Goal: Task Accomplishment & Management: Manage account settings

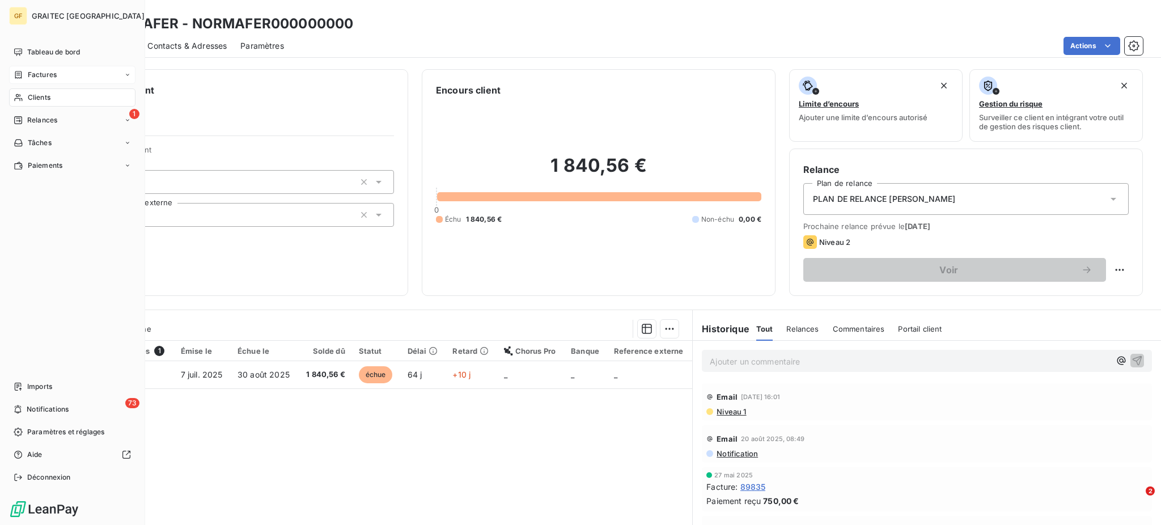
click at [46, 79] on span "Factures" at bounding box center [42, 75] width 29 height 10
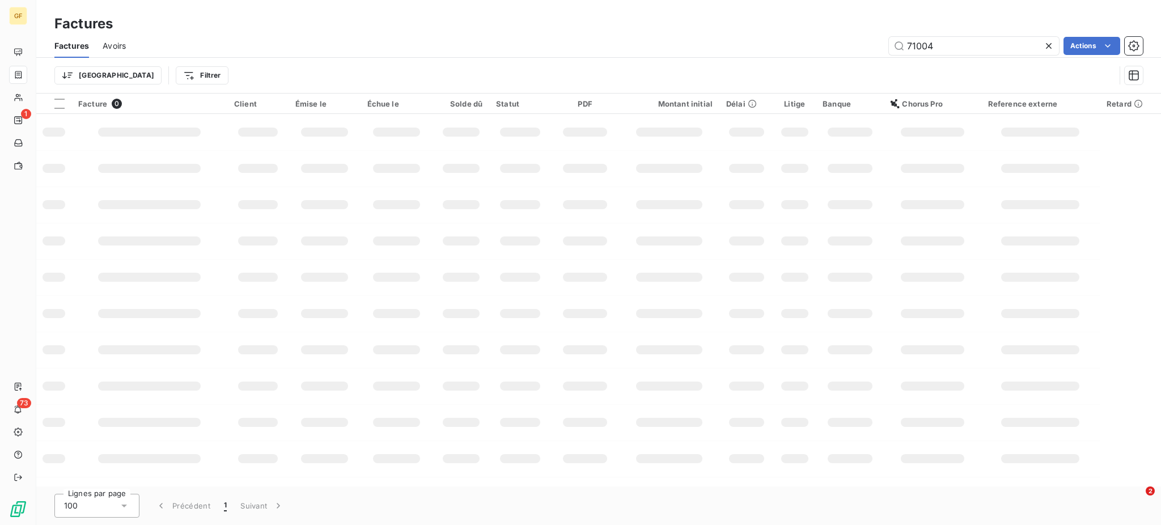
drag, startPoint x: 903, startPoint y: 44, endPoint x: 962, endPoint y: 57, distance: 59.8
click at [962, 57] on div "Factures Avoirs 71004 Actions Trier Filtrer" at bounding box center [598, 63] width 1125 height 59
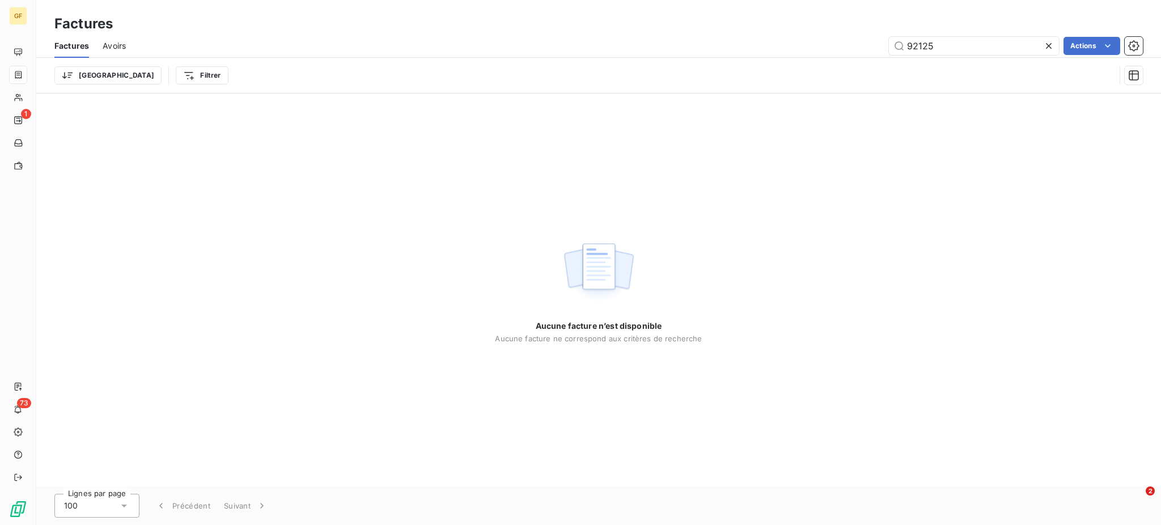
type input "92125"
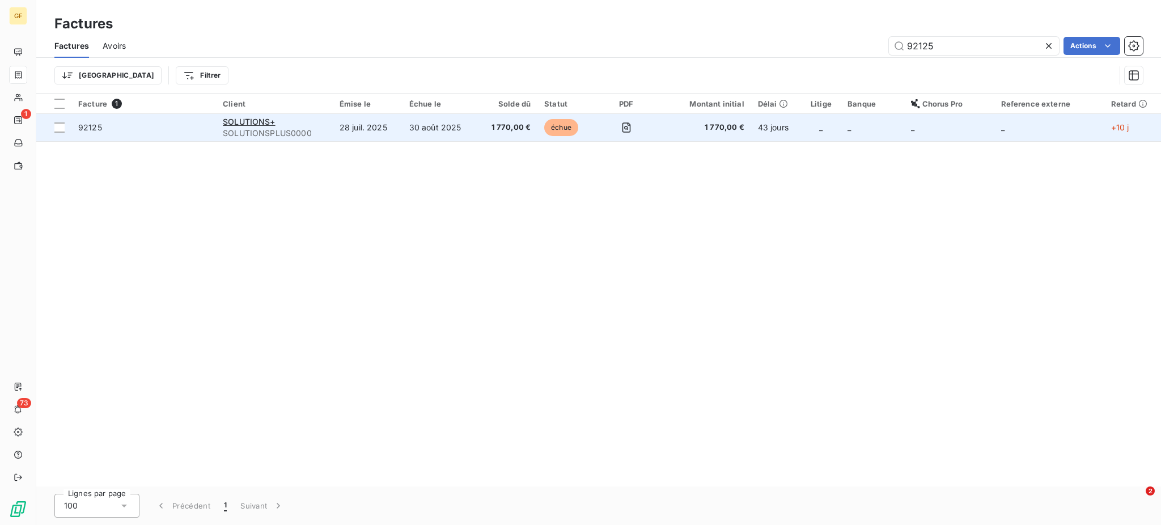
click at [443, 130] on td "30 août 2025" at bounding box center [440, 127] width 75 height 27
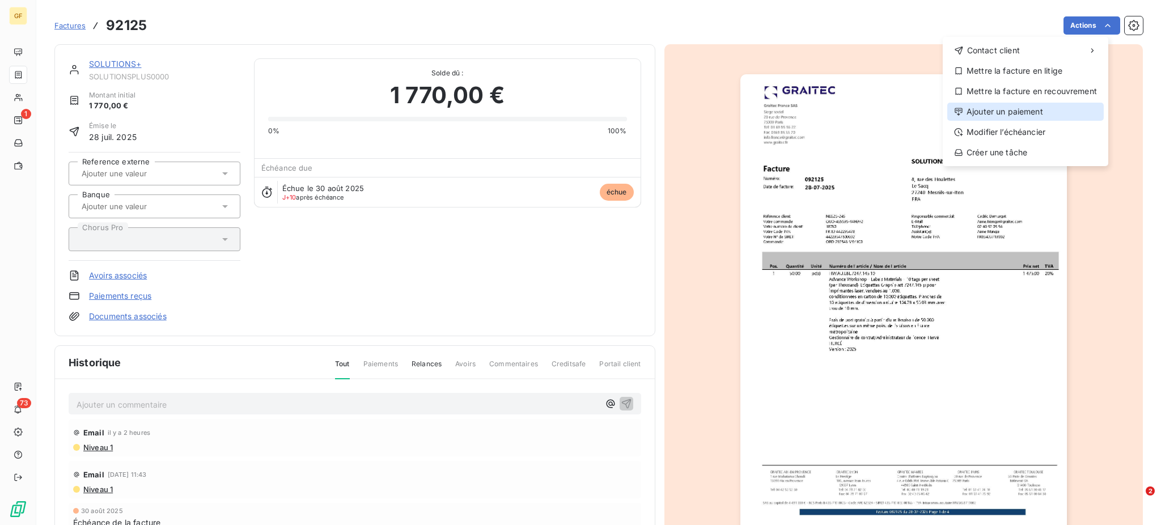
click at [1024, 115] on div "Ajouter un paiement" at bounding box center [1026, 112] width 157 height 18
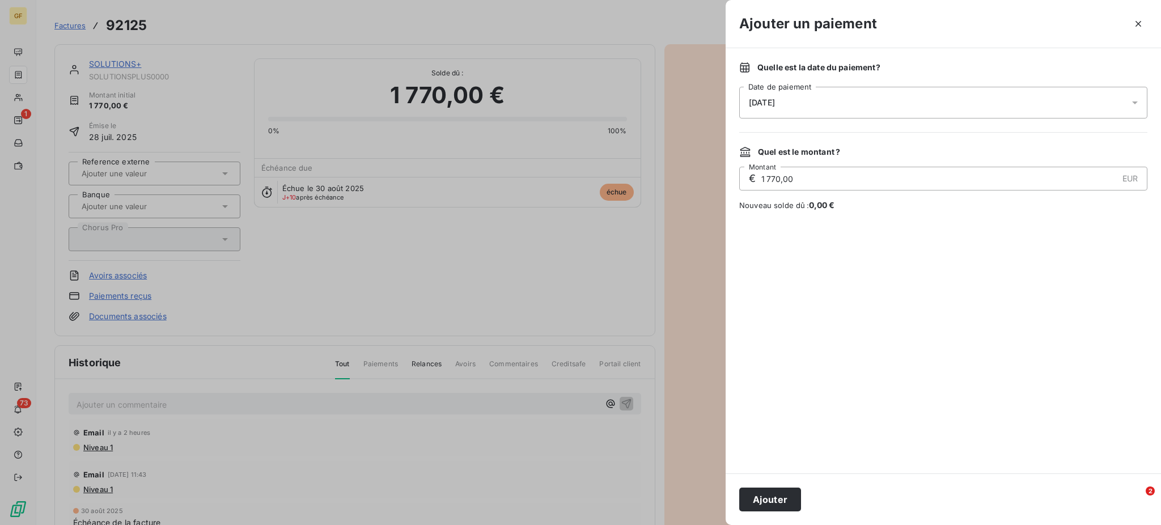
click at [1139, 103] on icon at bounding box center [1135, 102] width 11 height 11
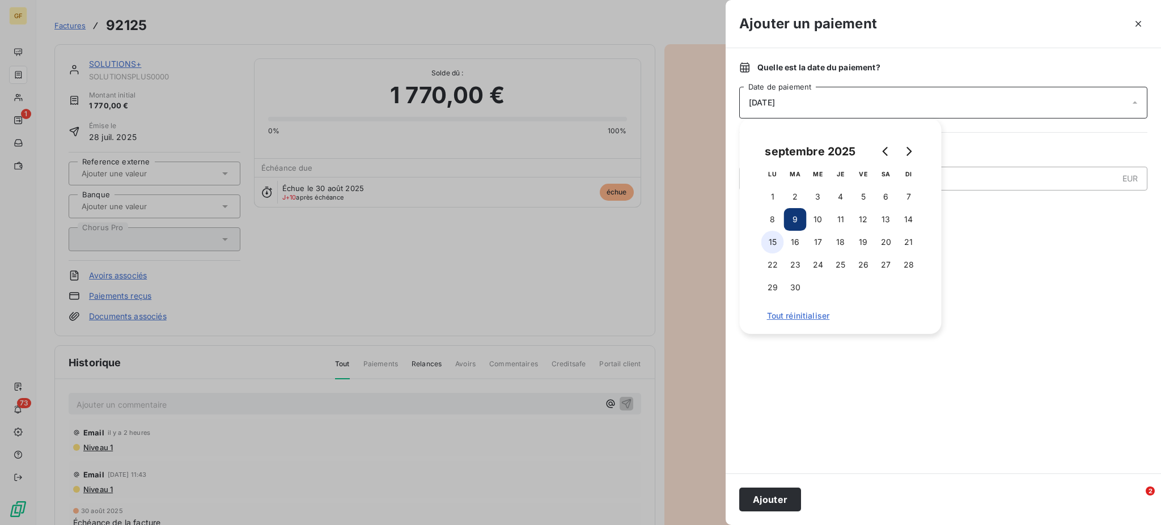
click at [773, 243] on button "15" at bounding box center [773, 242] width 23 height 23
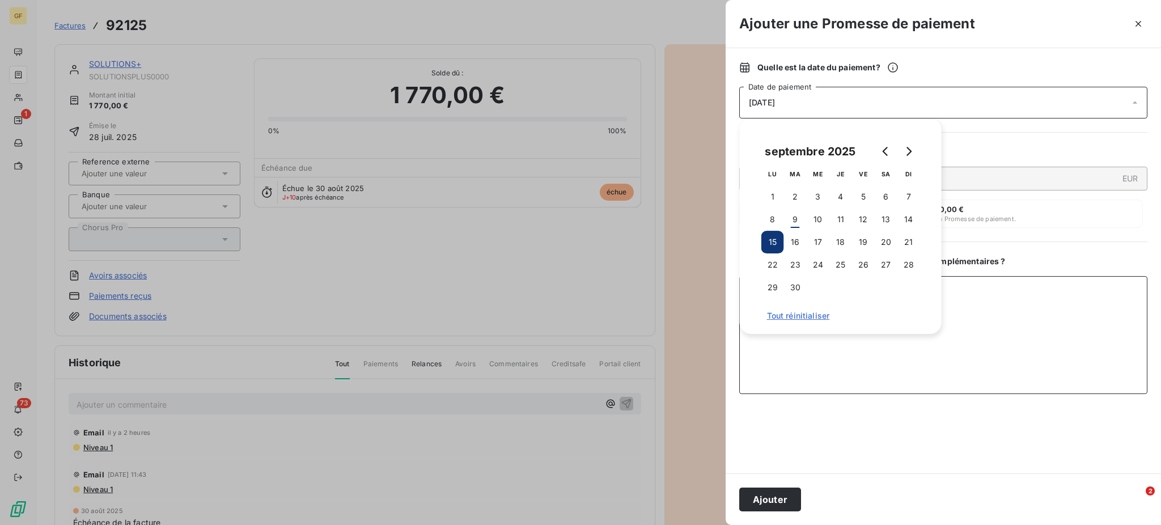
click at [987, 324] on textarea "Ajouter un commentaire ( facultatif )" at bounding box center [943, 335] width 408 height 118
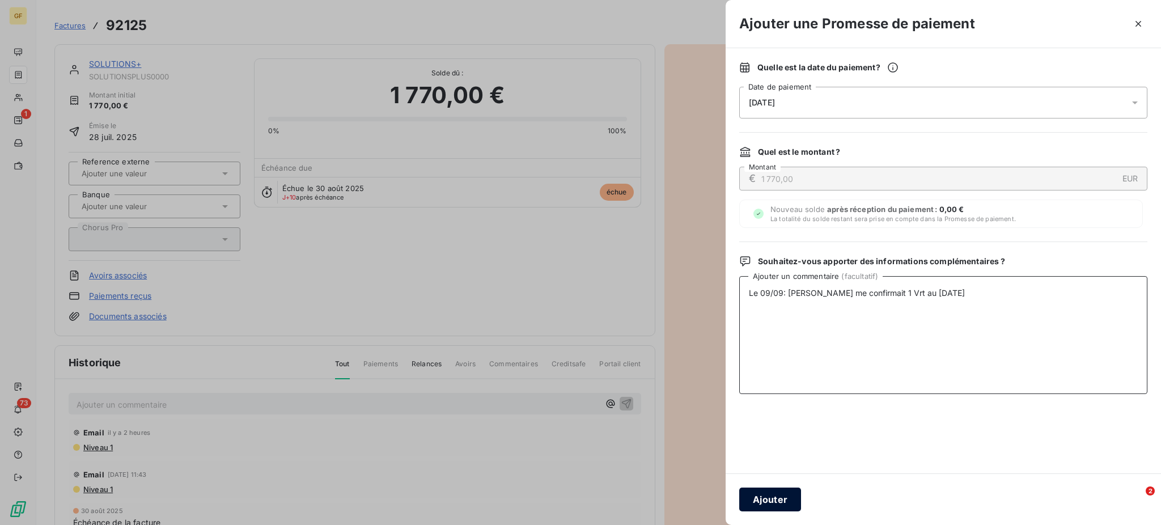
type textarea "Le 09/09: [PERSON_NAME] me confirmait 1 Vrt au [DATE]"
click at [762, 501] on button "Ajouter" at bounding box center [770, 500] width 62 height 24
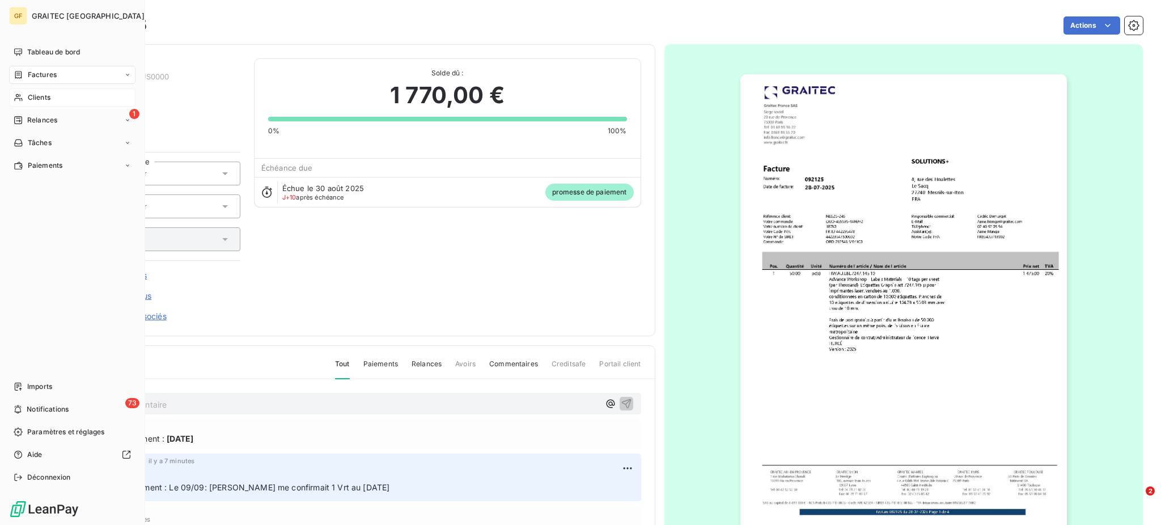
click at [38, 99] on span "Clients" at bounding box center [39, 97] width 23 height 10
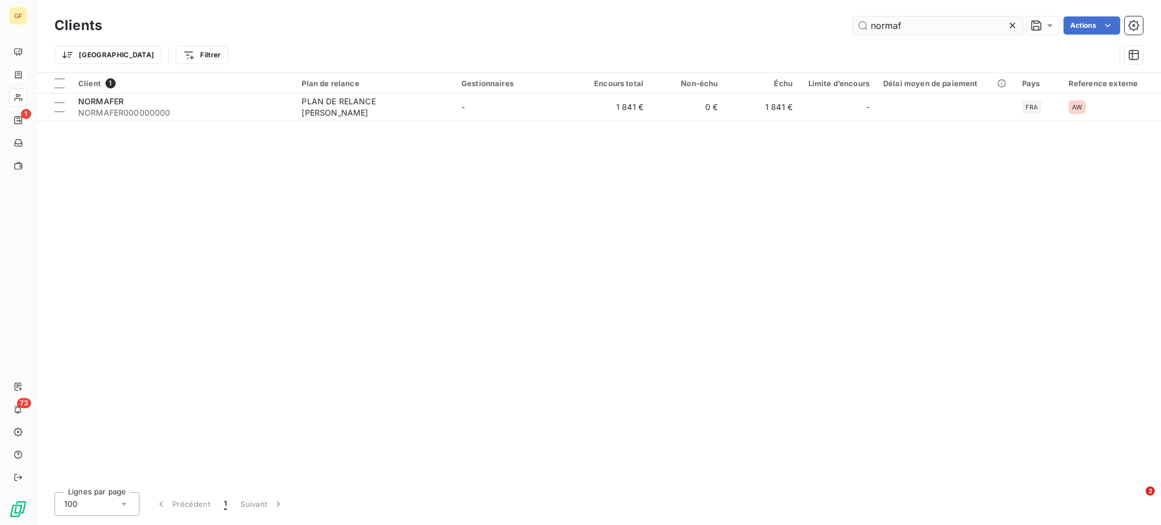
drag, startPoint x: 914, startPoint y: 22, endPoint x: 868, endPoint y: 22, distance: 46.5
click at [868, 22] on input "normaf" at bounding box center [938, 25] width 170 height 18
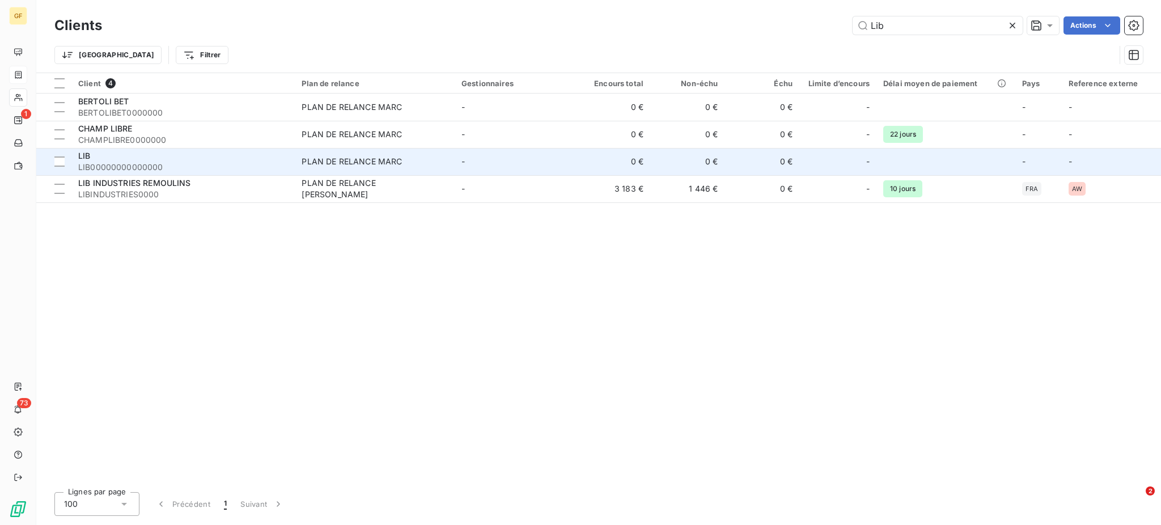
type input "Lib"
click at [367, 175] on td "PLAN DE RELANCE MARC" at bounding box center [374, 161] width 159 height 27
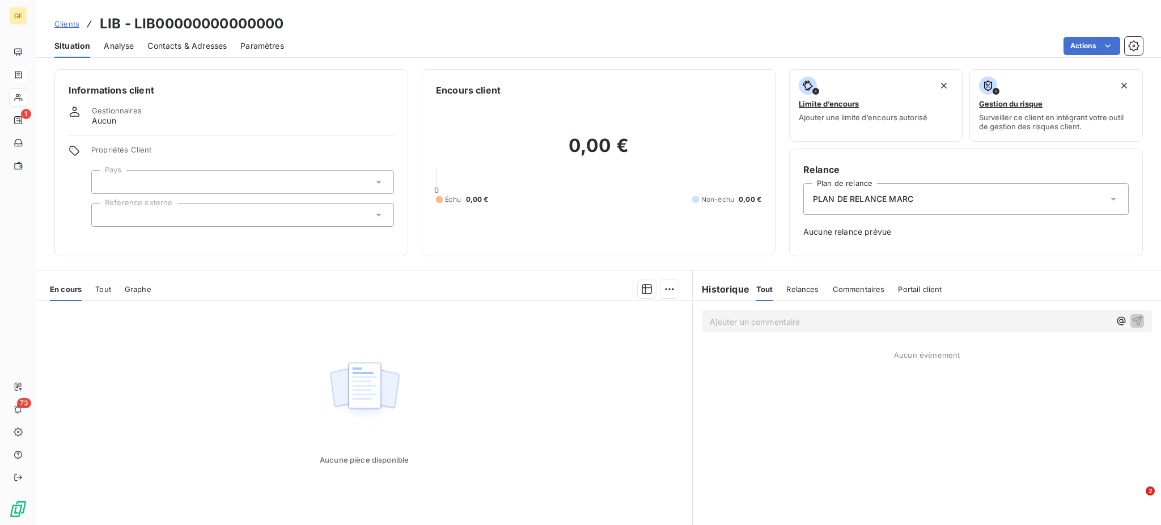
click at [66, 27] on span "Clients" at bounding box center [66, 23] width 25 height 9
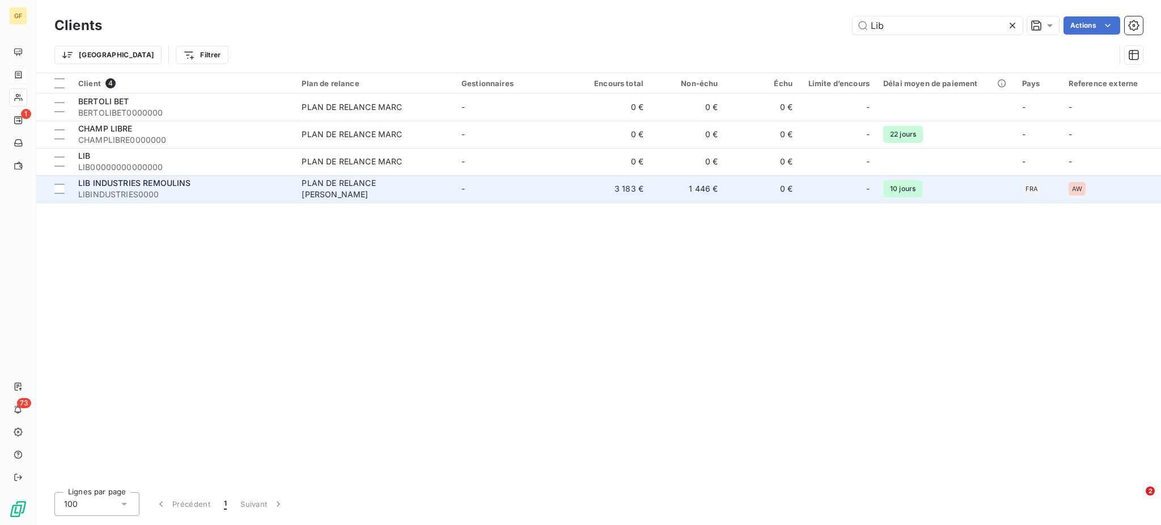
click at [203, 193] on span "LIBINDUSTRIES0000" at bounding box center [183, 194] width 210 height 11
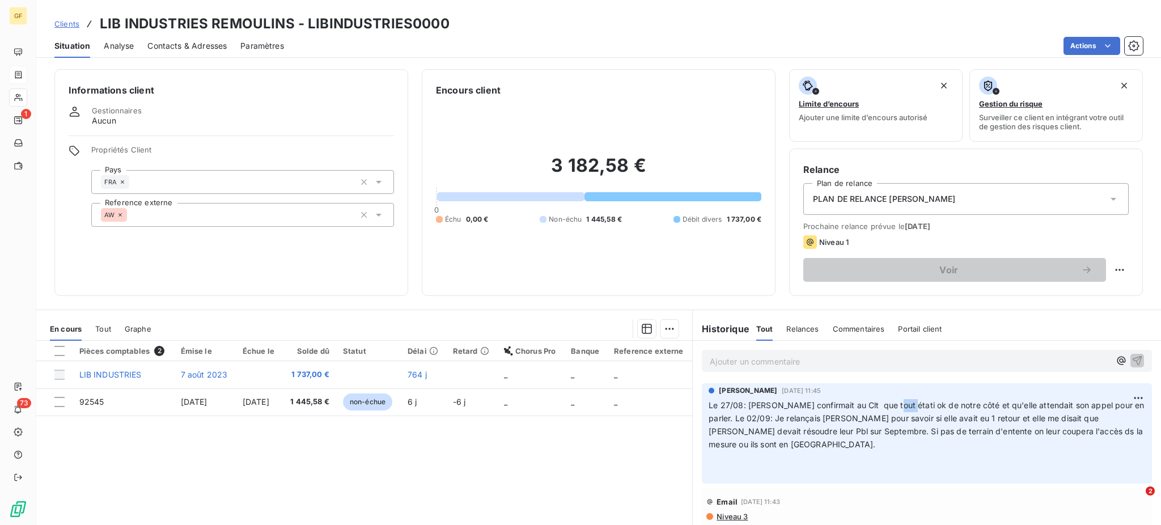
drag, startPoint x: 880, startPoint y: 405, endPoint x: 891, endPoint y: 404, distance: 10.8
click at [891, 404] on span "Le 27/08: [PERSON_NAME] confirmait au Clt que tout étati ok de notre côté et qu…" at bounding box center [928, 424] width 438 height 49
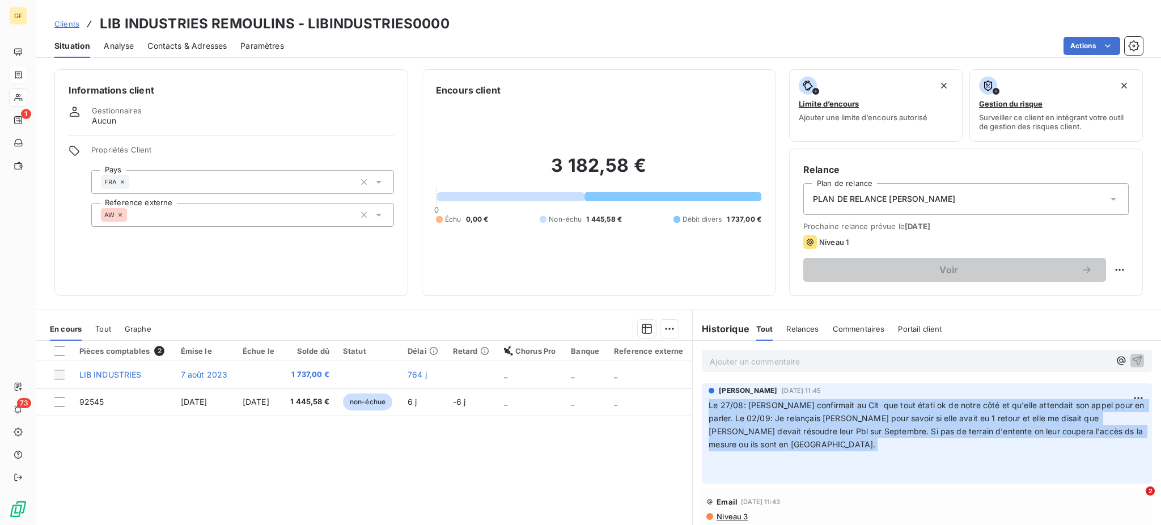
drag, startPoint x: 703, startPoint y: 403, endPoint x: 779, endPoint y: 456, distance: 92.4
click at [779, 456] on p "Le 27/08: [PERSON_NAME] confirmait au Clt que tout étati ok de notre côté et qu…" at bounding box center [927, 438] width 437 height 78
copy p "Le 27/08: [PERSON_NAME] confirmait au Clt que tout étati ok de notre côté et qu…"
click at [1113, 395] on html "GF 1 73 Clients LIB INDUSTRIES REMOULINS - LIBINDUSTRIES0000 Situation Analyse …" at bounding box center [580, 262] width 1161 height 525
click at [1078, 443] on div "Supprimer" at bounding box center [1088, 443] width 64 height 18
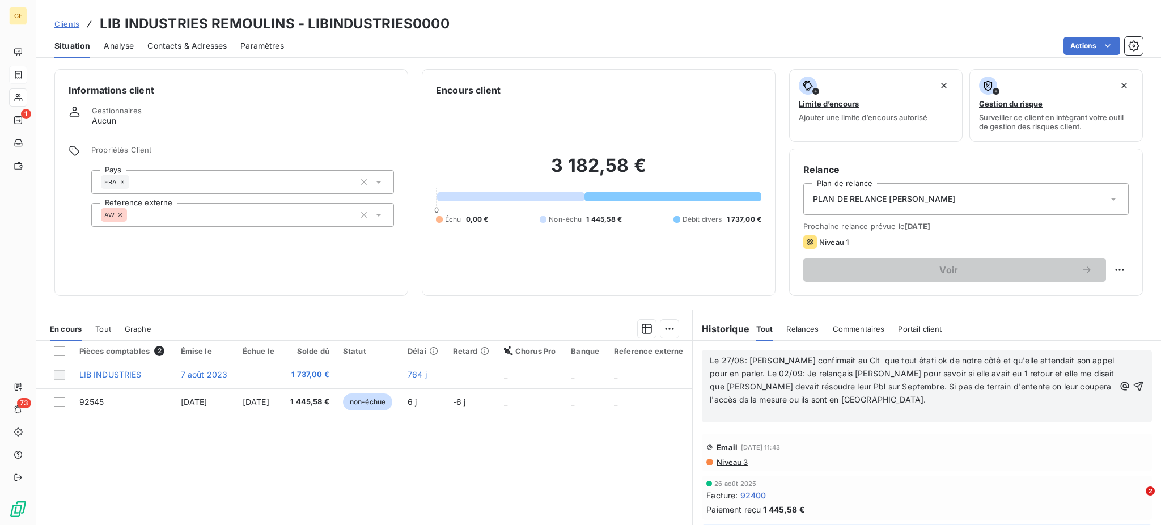
click at [837, 360] on span "Le 27/08: [PERSON_NAME] confirmait au Clt que tout étati ok de notre côté et qu…" at bounding box center [913, 380] width 407 height 49
drag, startPoint x: 878, startPoint y: 361, endPoint x: 886, endPoint y: 362, distance: 8.0
click at [886, 362] on span "Le 27/08: [PERSON_NAME] confirmait au Clt que tout étati ok de notre côté et qu…" at bounding box center [913, 380] width 407 height 49
drag, startPoint x: 783, startPoint y: 372, endPoint x: 830, endPoint y: 373, distance: 47.1
click at [830, 373] on span "Le 27/08: [PERSON_NAME] confirmait au Clt que tout était ok de notre côté et qu…" at bounding box center [913, 380] width 407 height 49
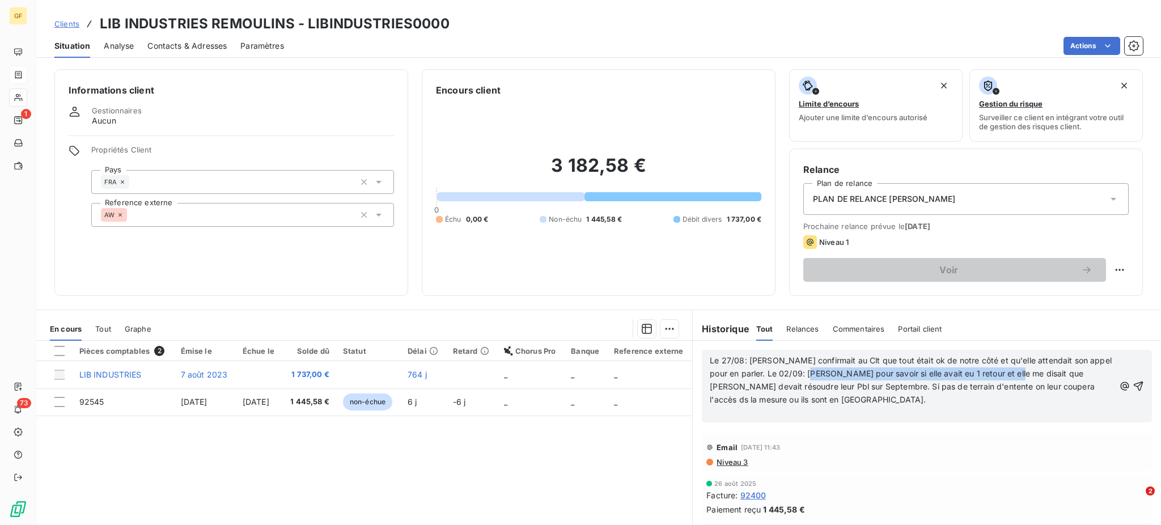
drag, startPoint x: 806, startPoint y: 373, endPoint x: 1006, endPoint y: 377, distance: 199.6
click at [1006, 377] on span "Le 27/08: [PERSON_NAME] confirmait au Clt que tout était ok de notre côté et qu…" at bounding box center [912, 380] width 404 height 49
click at [808, 373] on span "Le 27/08: [PERSON_NAME] confirmait au Clt que tout était ok de notre côté et qu…" at bounding box center [912, 380] width 404 height 49
click at [1024, 407] on p "﻿" at bounding box center [912, 413] width 405 height 13
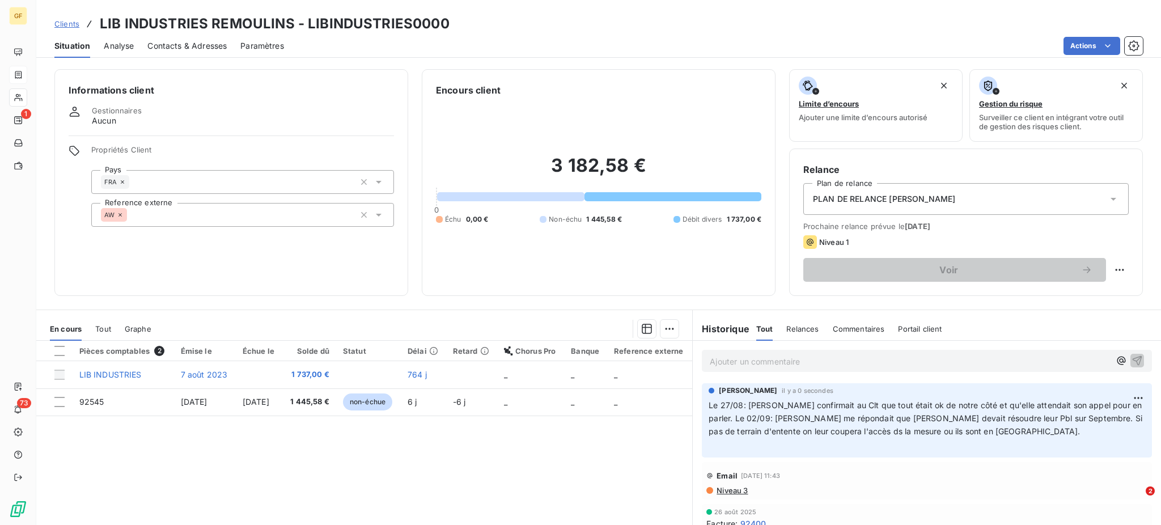
click at [721, 363] on p "Ajouter un commentaire ﻿" at bounding box center [910, 361] width 400 height 14
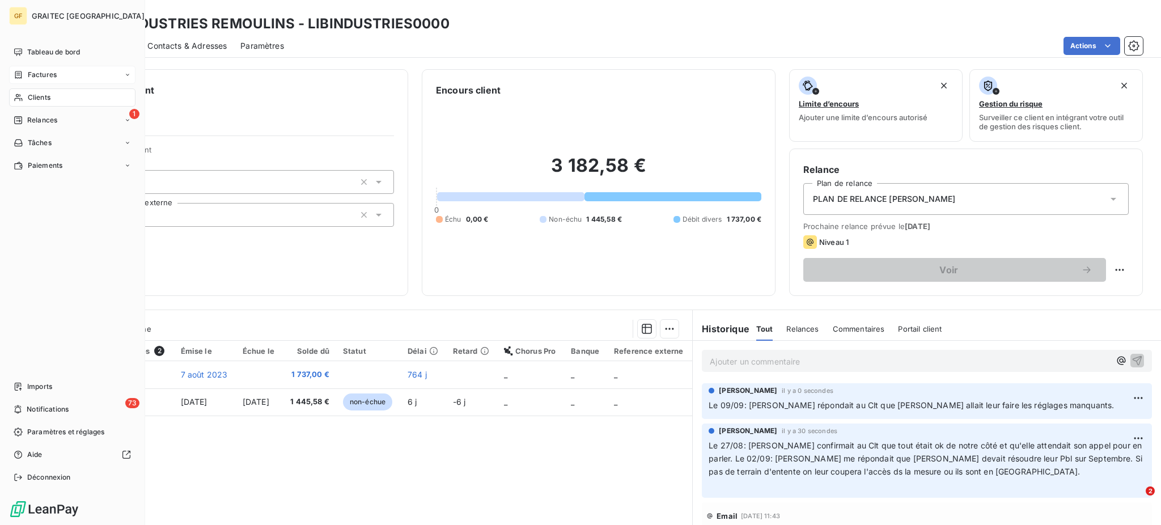
click at [51, 71] on span "Factures" at bounding box center [42, 75] width 29 height 10
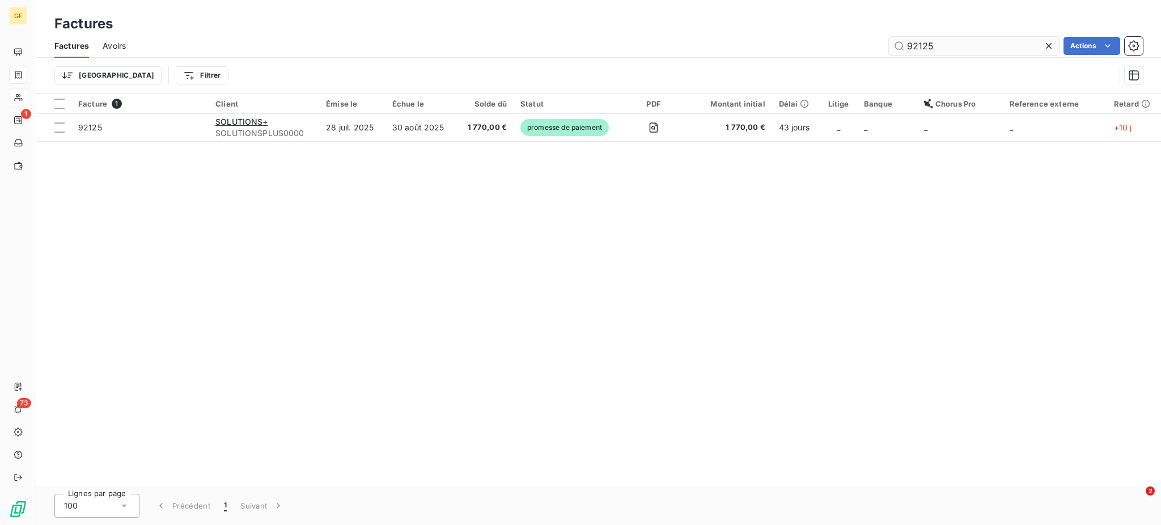
drag, startPoint x: 912, startPoint y: 40, endPoint x: 937, endPoint y: 45, distance: 25.0
click at [937, 45] on input "92125" at bounding box center [974, 46] width 170 height 18
type input "91418"
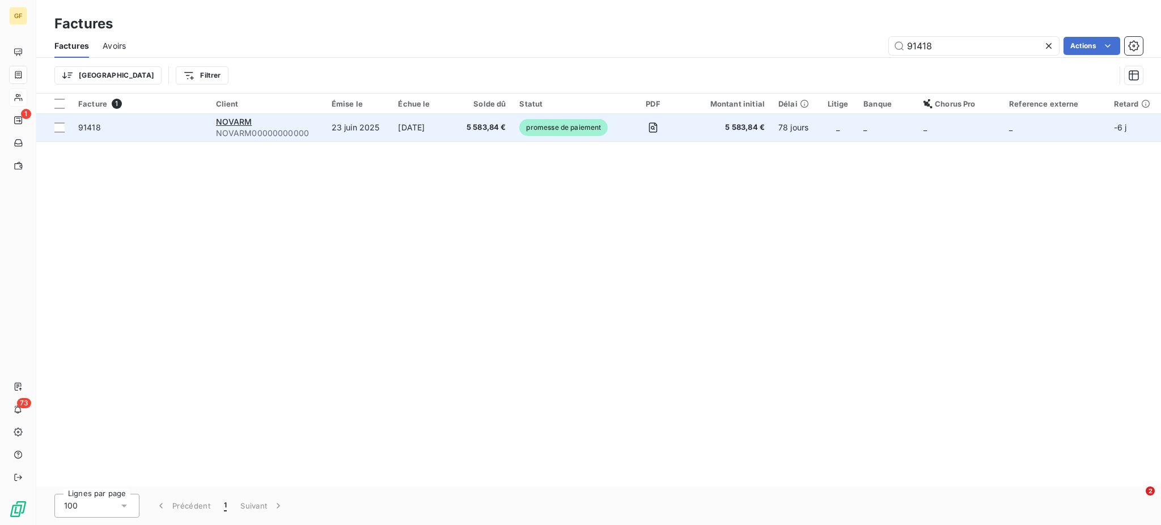
click at [412, 134] on td "[DATE]" at bounding box center [423, 127] width 64 height 27
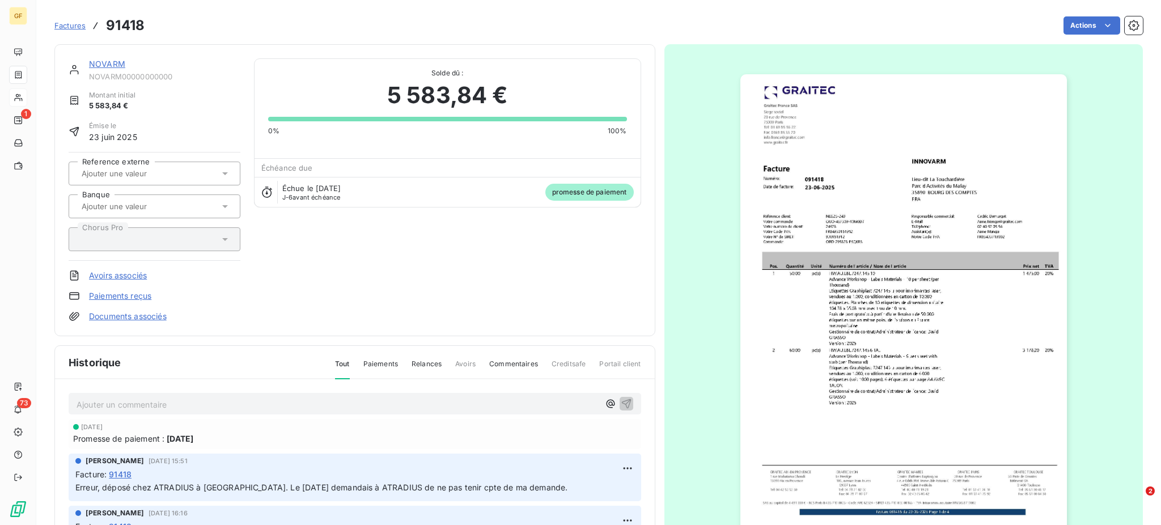
scroll to position [75, 0]
